Goal: Navigation & Orientation: Find specific page/section

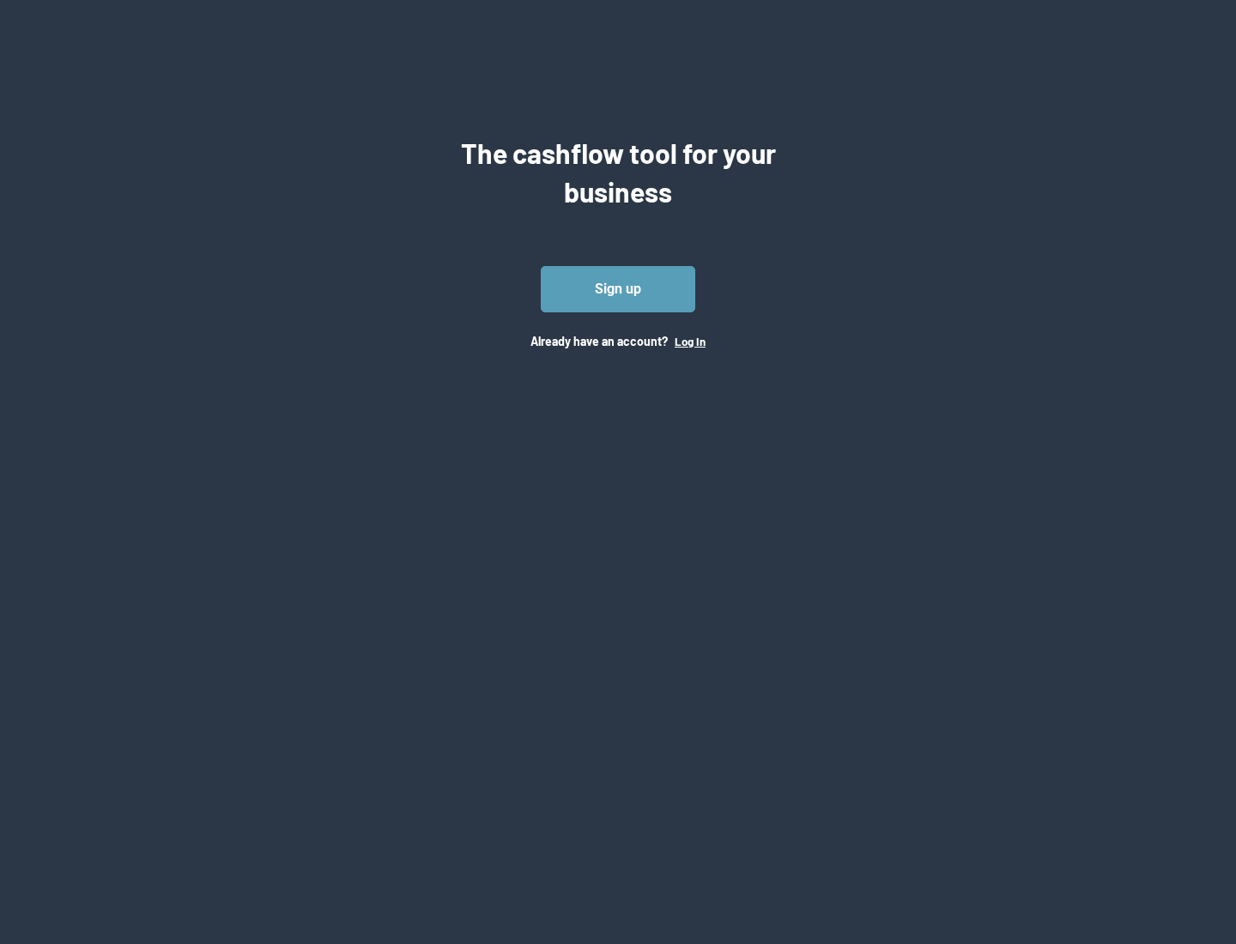
click at [689, 341] on button "Log In" at bounding box center [690, 342] width 31 height 14
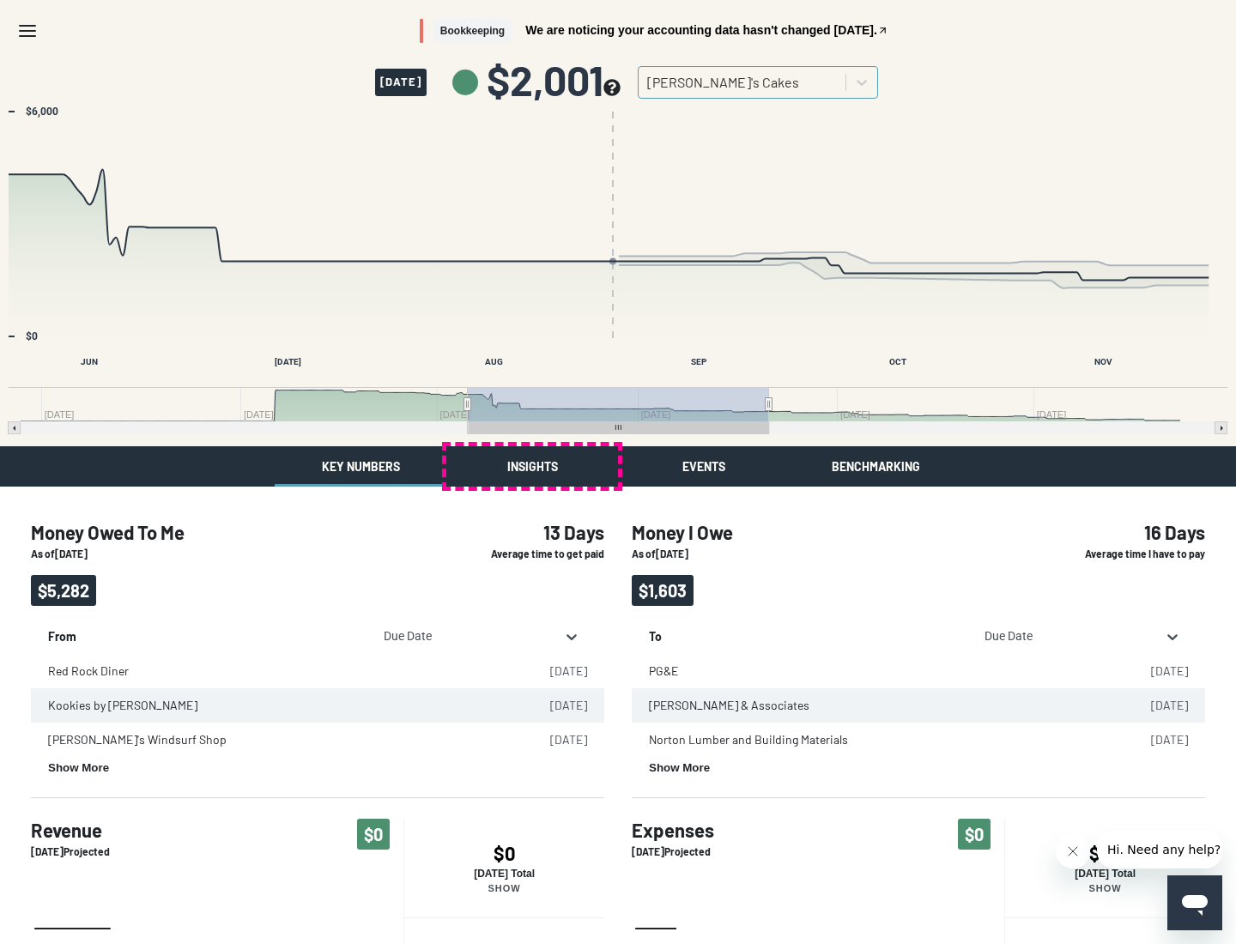
click at [532, 466] on button "Insights" at bounding box center [532, 466] width 172 height 40
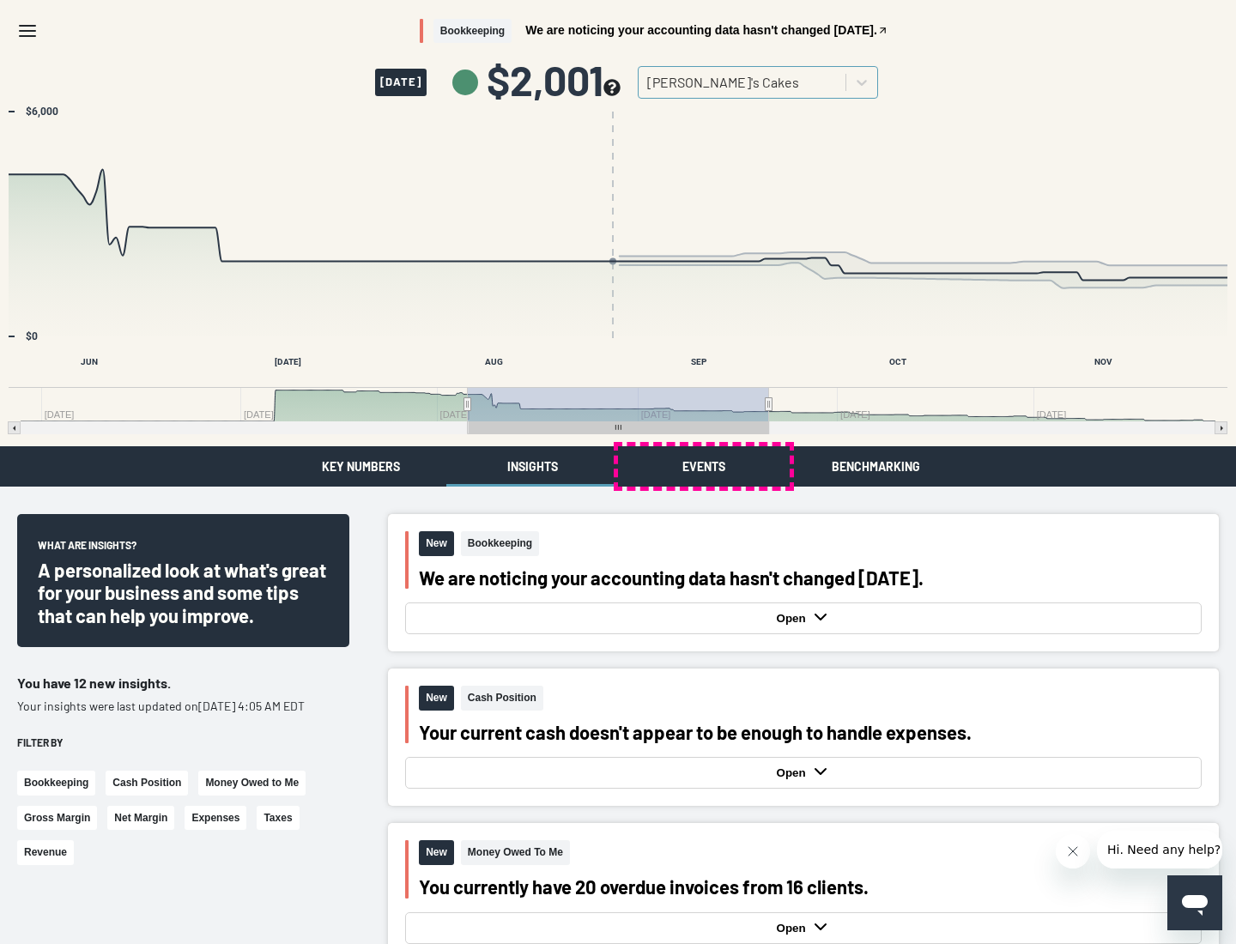
click at [704, 466] on button "Events" at bounding box center [704, 466] width 172 height 40
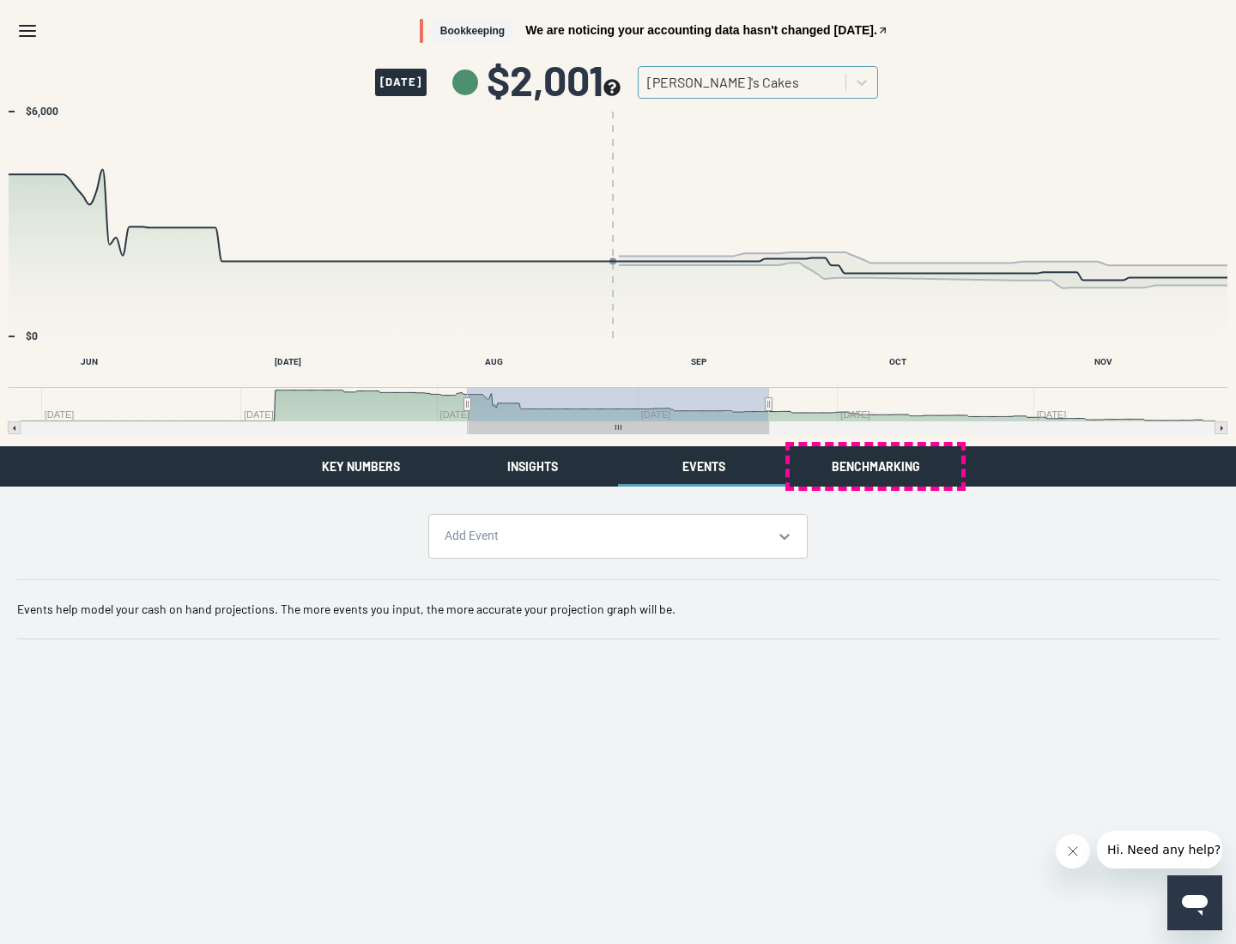
click at [876, 466] on button "Benchmarking" at bounding box center [876, 466] width 172 height 40
